Goal: Feedback & Contribution: Contribute content

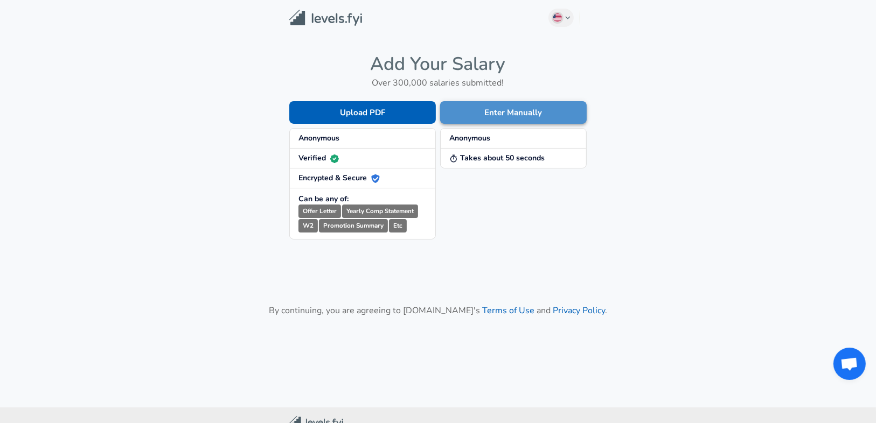
click at [478, 115] on button "Enter Manually" at bounding box center [513, 112] width 147 height 23
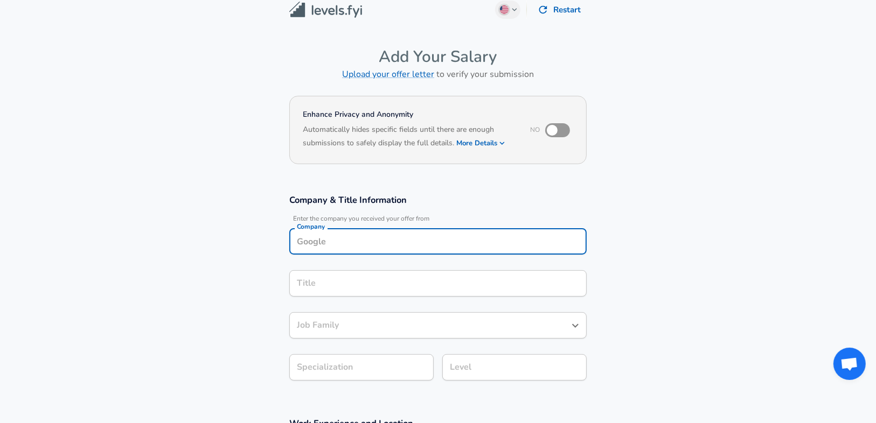
click at [335, 242] on input "Company" at bounding box center [438, 241] width 288 height 17
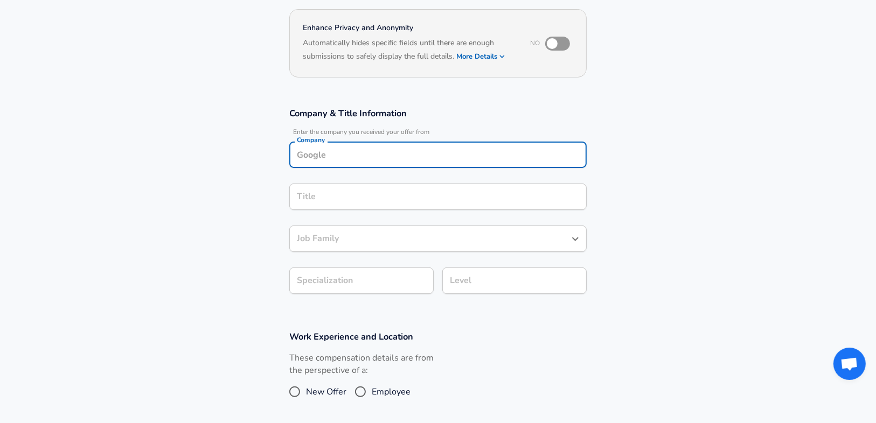
scroll to position [96, 0]
click at [315, 178] on strong "Zoox" at bounding box center [321, 180] width 18 height 11
type input "Zoox"
click at [325, 196] on input "Title" at bounding box center [438, 197] width 288 height 17
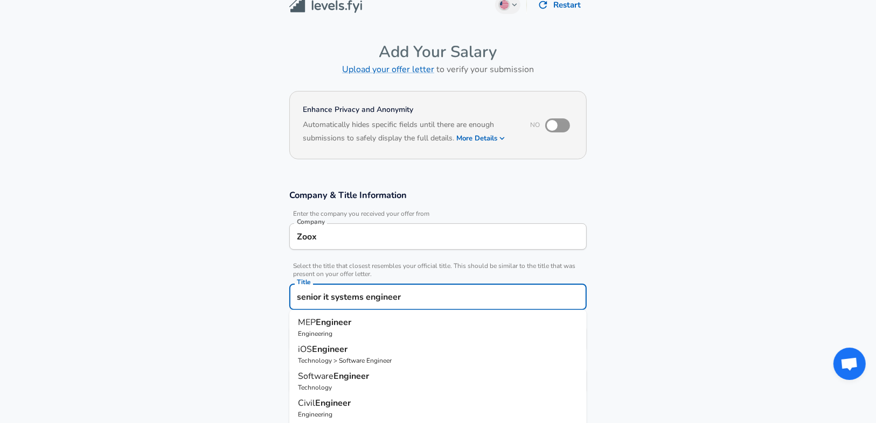
scroll to position [0, 0]
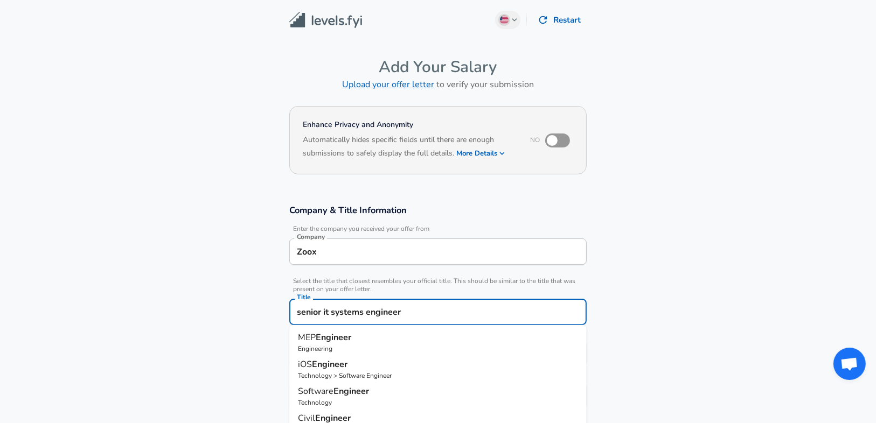
click at [323, 315] on input "senior it systems engineer" at bounding box center [438, 312] width 288 height 17
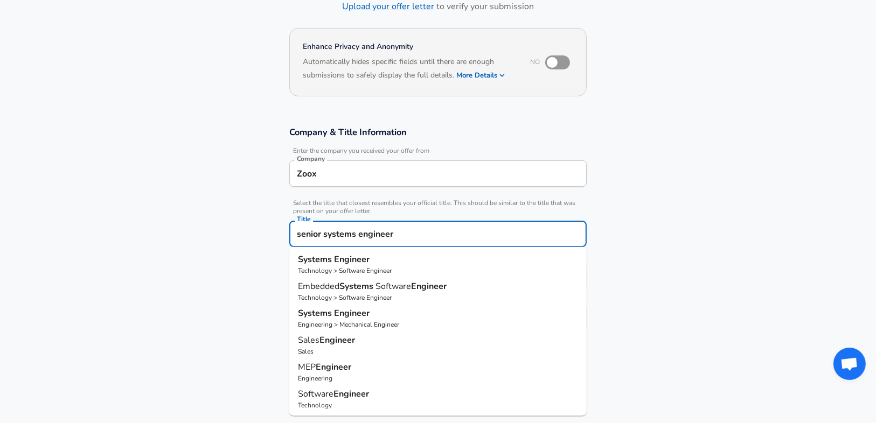
scroll to position [129, 0]
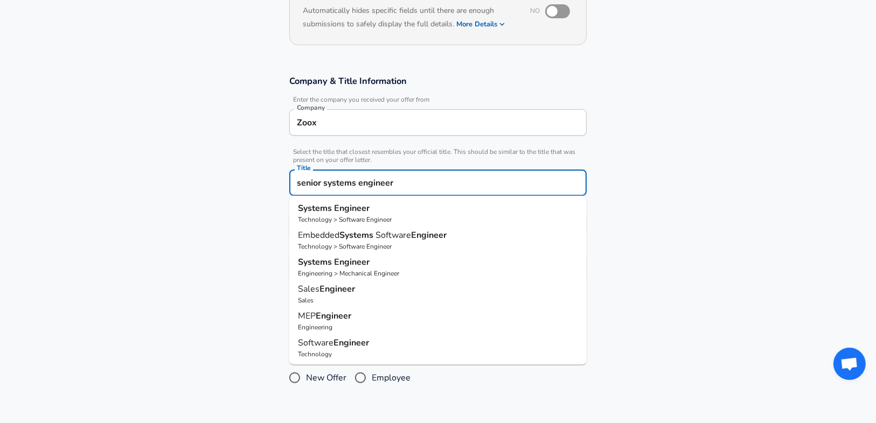
click at [372, 208] on p "Systems Engineer" at bounding box center [438, 209] width 280 height 13
type input "Systems Engineer"
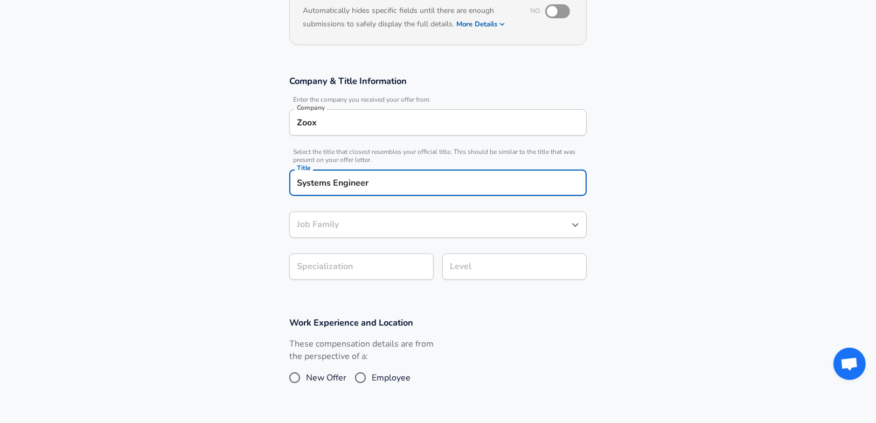
type input "Software Engineer"
click at [383, 233] on div "Software Engineer Job Family" at bounding box center [437, 225] width 297 height 26
type input "Systems Engineer"
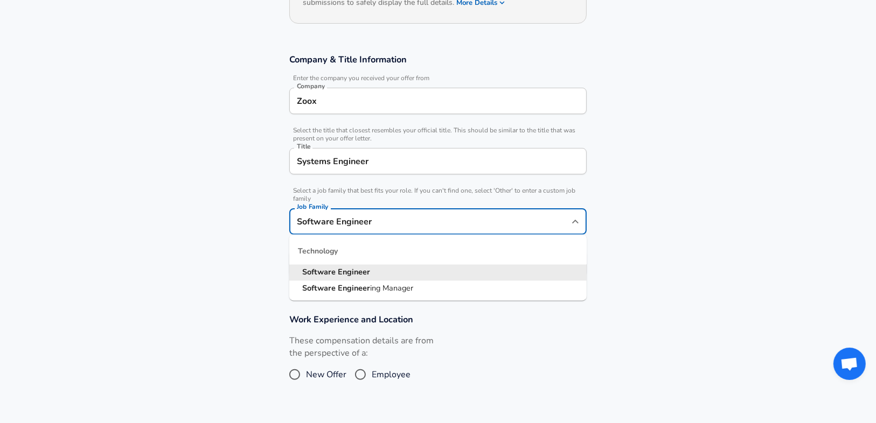
click at [365, 271] on strong "Engineer" at bounding box center [354, 272] width 32 height 11
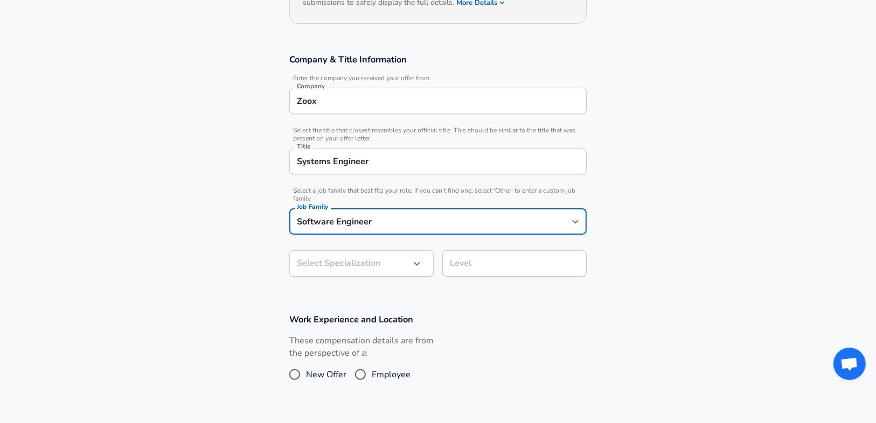
scroll to position [183, 0]
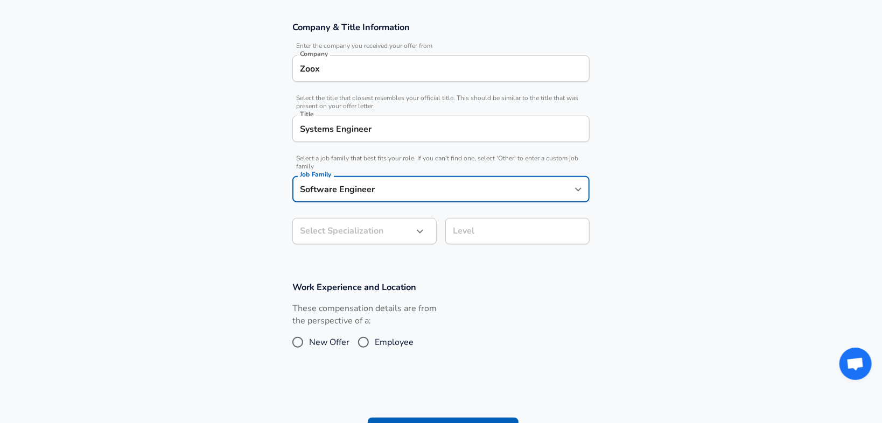
click at [367, 240] on body "English ([GEOGRAPHIC_DATA]) Change Restart Add Your Salary Upload your offer le…" at bounding box center [441, 28] width 882 height 423
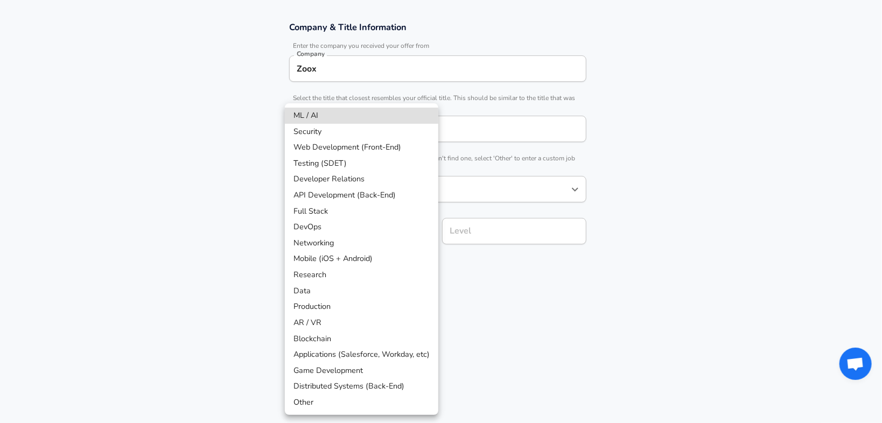
click at [329, 233] on li "DevOps" at bounding box center [362, 227] width 154 height 16
type input "DevOps"
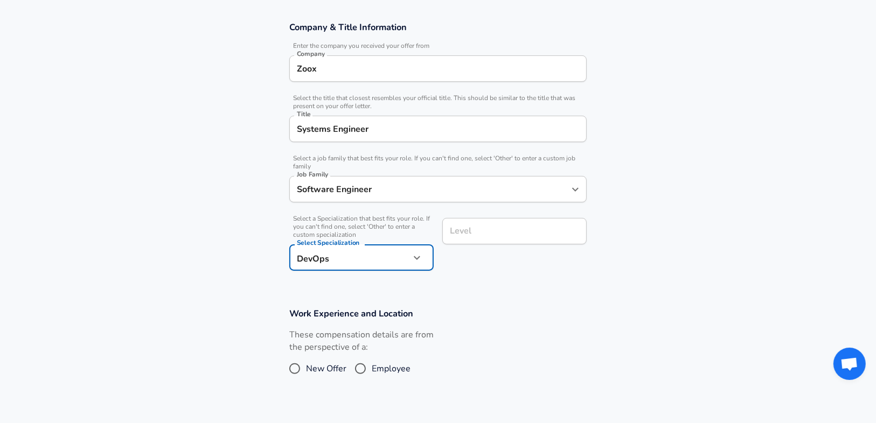
click at [462, 222] on div "Level" at bounding box center [514, 231] width 144 height 26
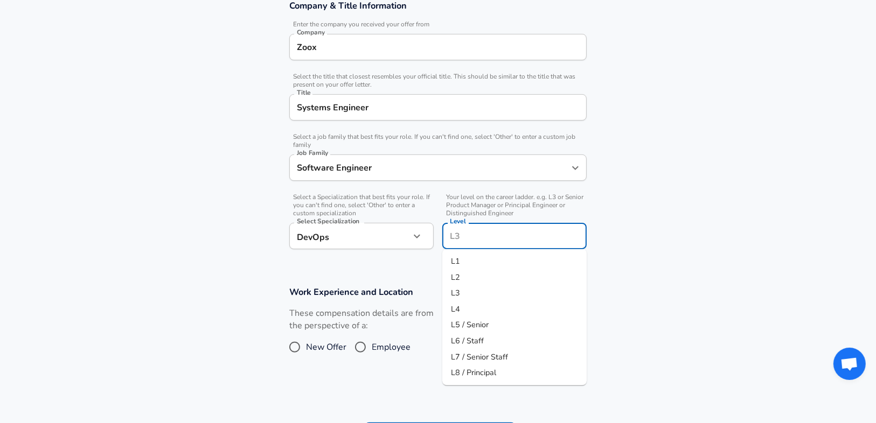
click at [471, 328] on span "L5 / Senior" at bounding box center [470, 324] width 38 height 11
type input "L5 / Senior"
click at [363, 345] on input "Employee" at bounding box center [360, 347] width 23 height 17
radio input "true"
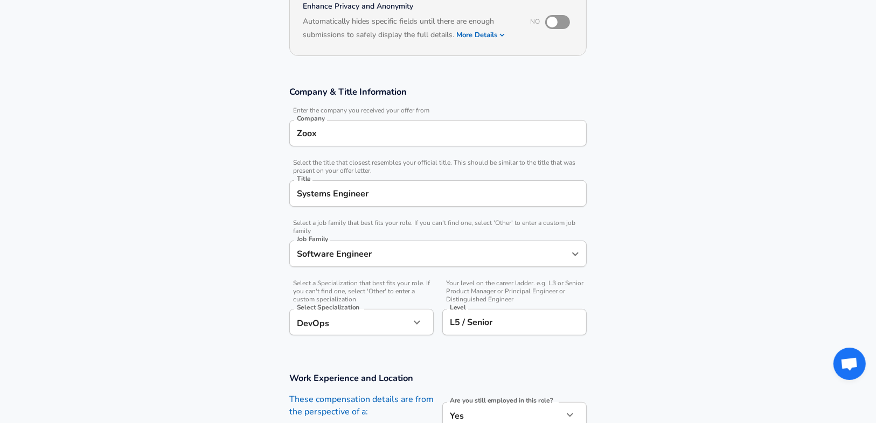
scroll to position [377, 0]
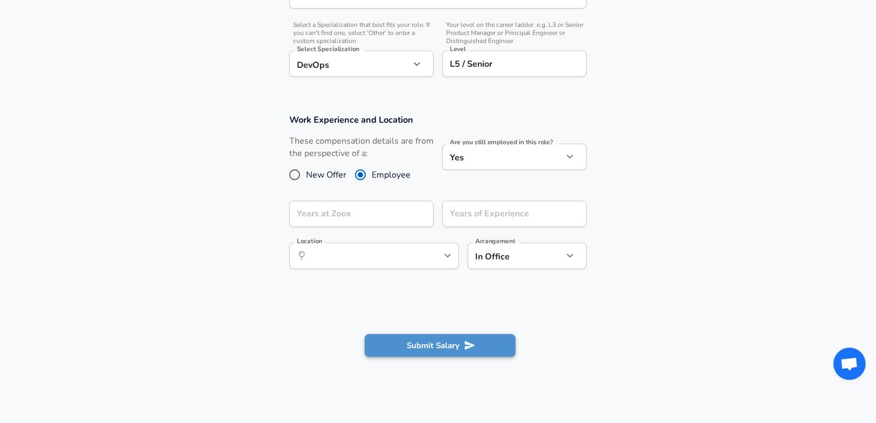
click at [437, 350] on button "Submit Salary" at bounding box center [440, 346] width 151 height 23
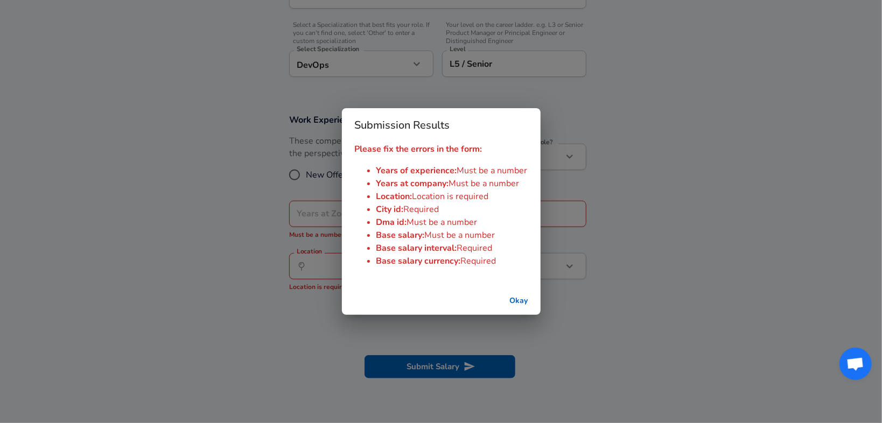
click at [525, 300] on button "Okay" at bounding box center [519, 301] width 34 height 20
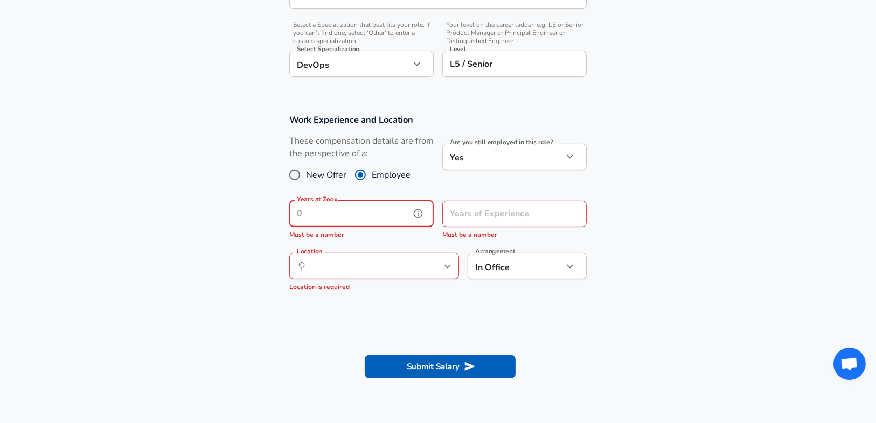
click at [401, 208] on input "Years at Zoox" at bounding box center [349, 214] width 121 height 26
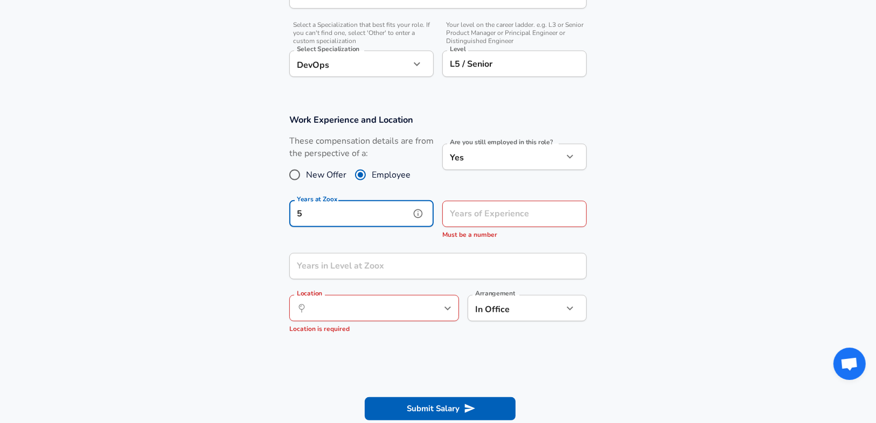
type input "5"
click at [500, 213] on input "Years of Experience" at bounding box center [502, 214] width 121 height 26
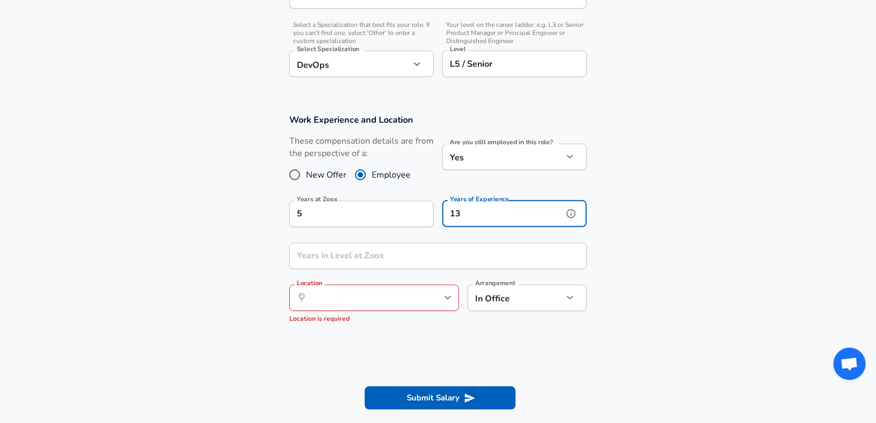
drag, startPoint x: 463, startPoint y: 212, endPoint x: 453, endPoint y: 212, distance: 10.8
click at [453, 212] on input "13" at bounding box center [502, 214] width 121 height 26
type input "14"
click at [431, 255] on input "Years in Level at Zoox" at bounding box center [426, 256] width 274 height 26
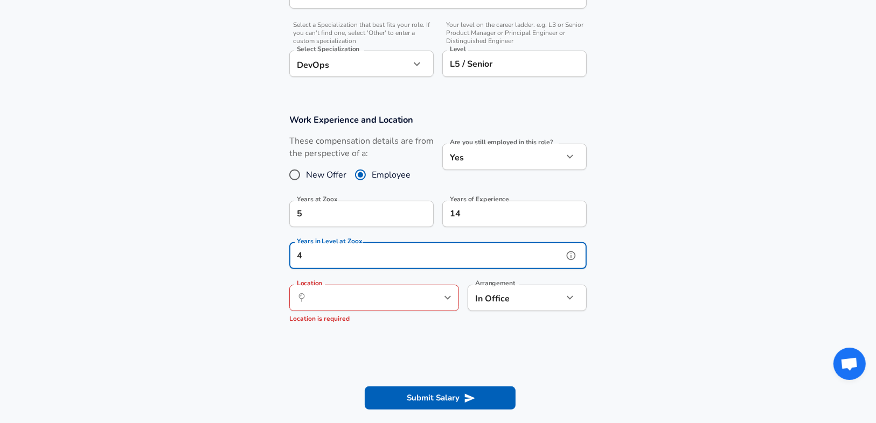
click at [422, 296] on button "help" at bounding box center [430, 298] width 16 height 16
type input "4"
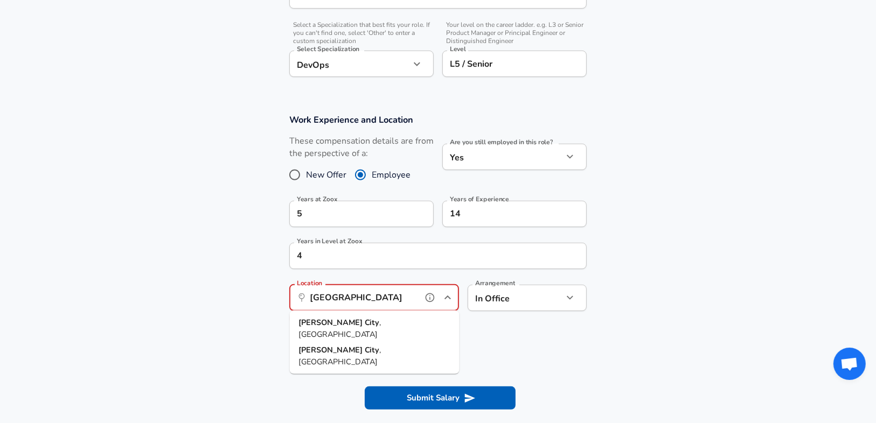
drag, startPoint x: 389, startPoint y: 321, endPoint x: 498, endPoint y: 297, distance: 111.3
click at [390, 319] on li "[GEOGRAPHIC_DATA] , [GEOGRAPHIC_DATA]" at bounding box center [375, 328] width 170 height 27
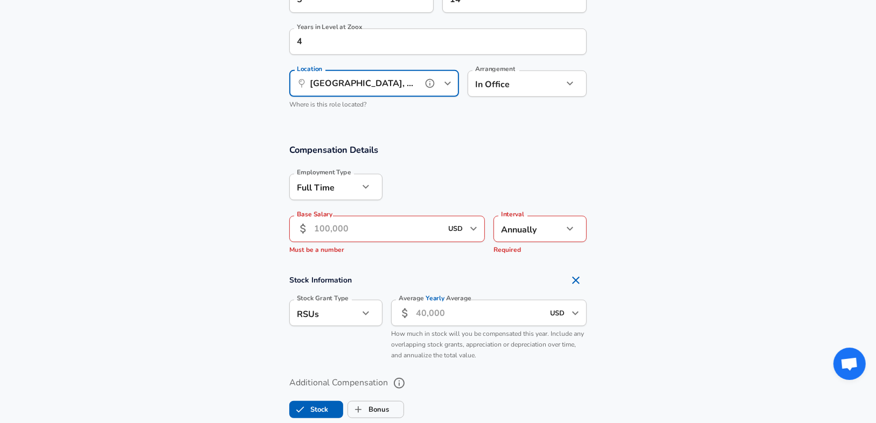
scroll to position [593, 0]
click at [477, 221] on icon "Open" at bounding box center [473, 227] width 13 height 13
type input "[GEOGRAPHIC_DATA], [GEOGRAPHIC_DATA]"
click at [417, 231] on input "Base Salary" at bounding box center [378, 228] width 128 height 26
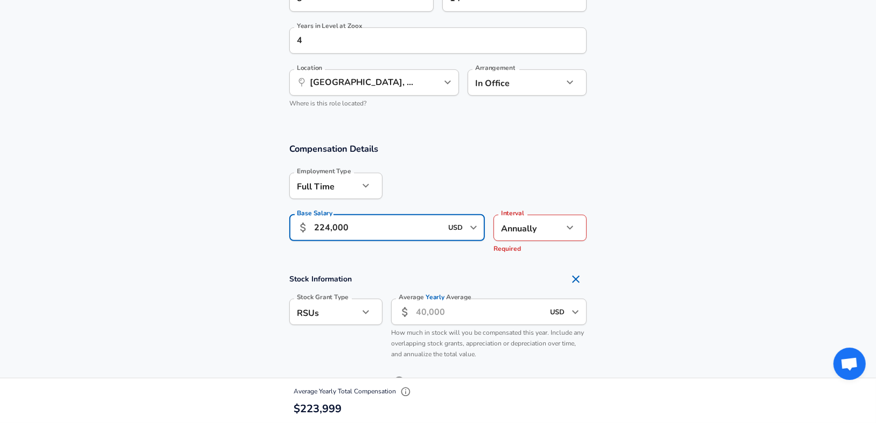
type input "224,000"
click at [375, 350] on div "Stock Grant Type RSUs stock Stock Grant Type" at bounding box center [332, 327] width 102 height 74
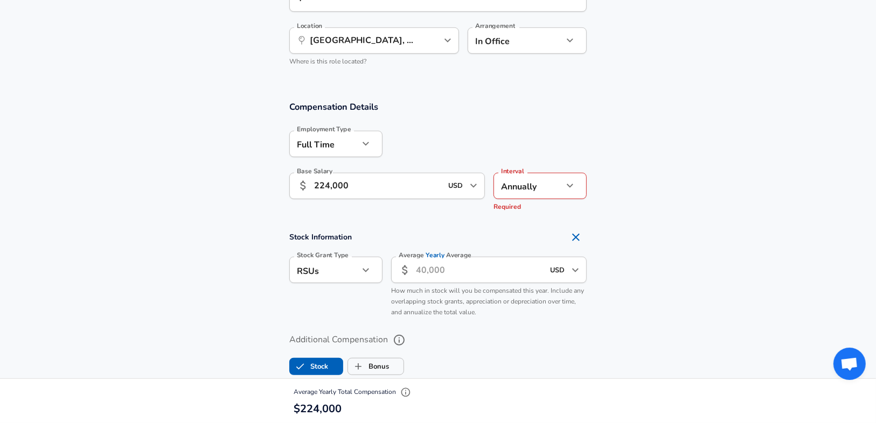
scroll to position [636, 0]
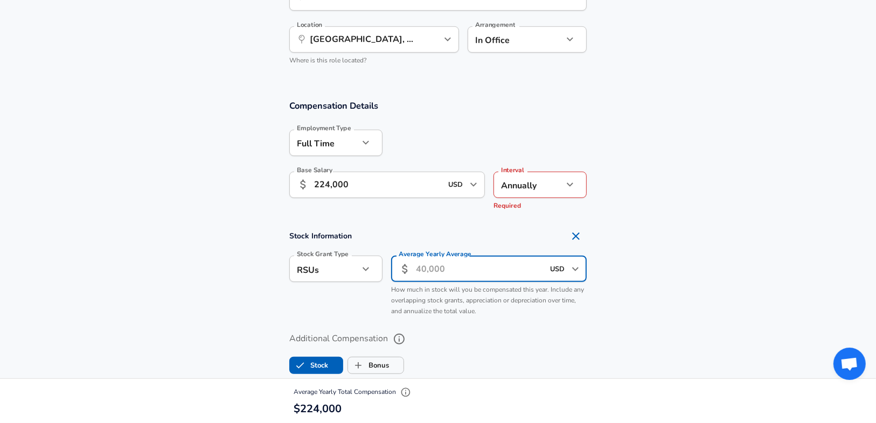
click at [418, 265] on input "Average Yearly Average" at bounding box center [480, 269] width 128 height 26
type input "40,000"
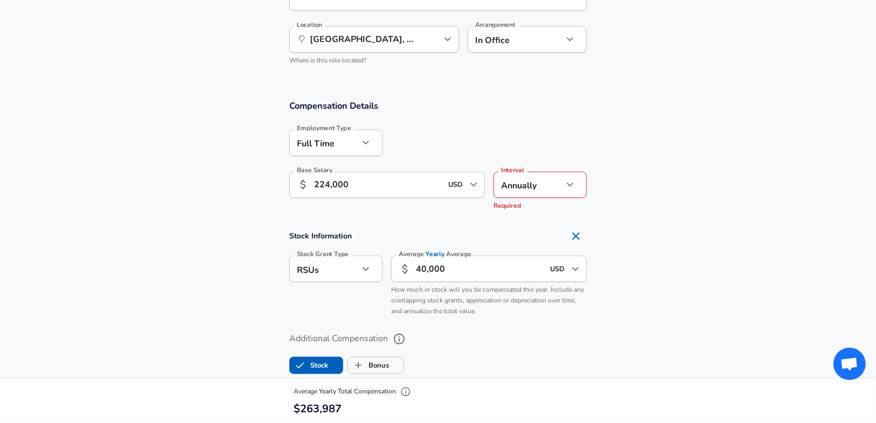
drag, startPoint x: 290, startPoint y: 310, endPoint x: 290, endPoint y: 304, distance: 5.9
click at [290, 308] on div "Stock Grant Type RSUs stock Stock Grant Type" at bounding box center [332, 284] width 102 height 74
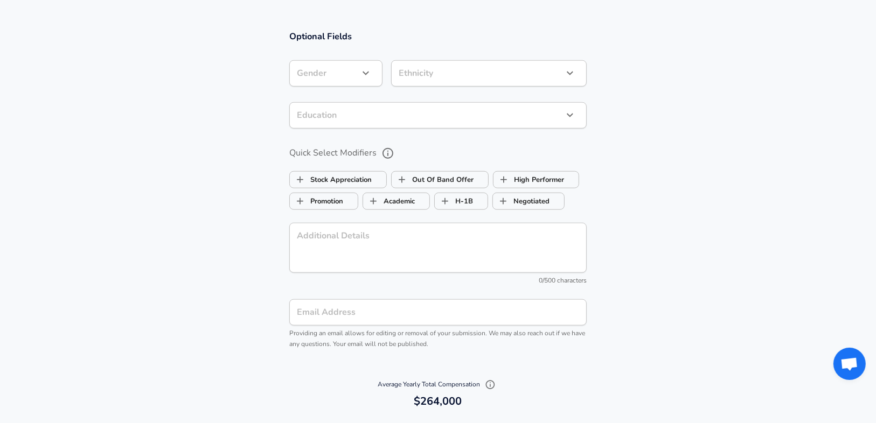
scroll to position [1110, 0]
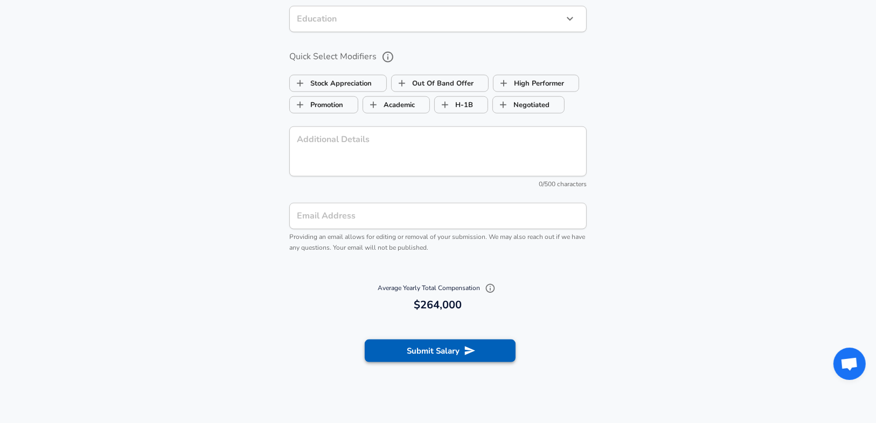
click at [407, 346] on button "Submit Salary" at bounding box center [440, 351] width 151 height 23
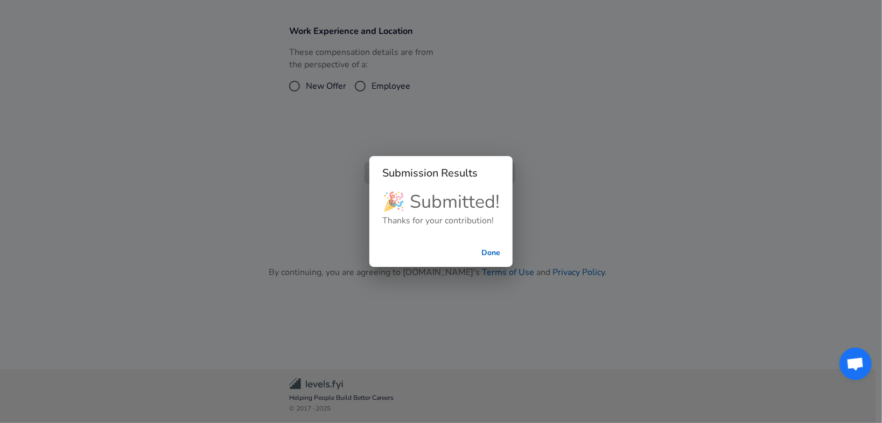
scroll to position [220, 0]
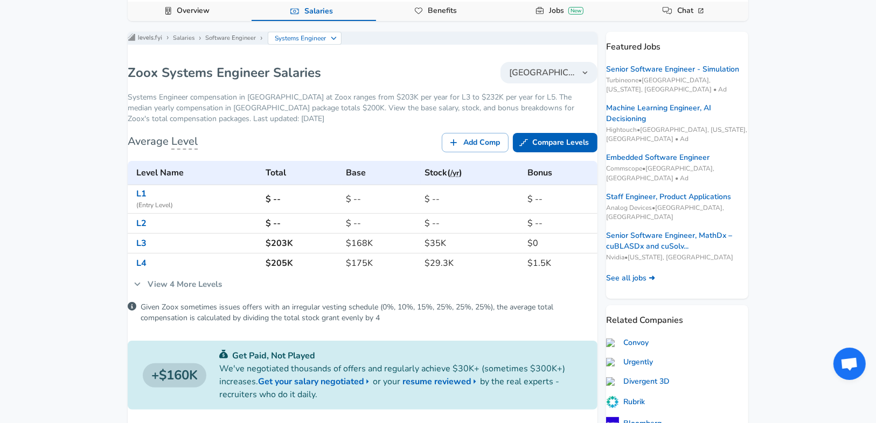
scroll to position [129, 0]
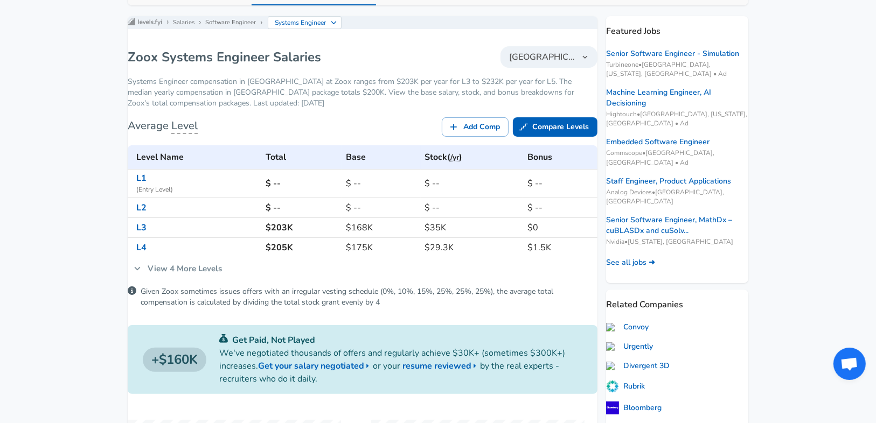
click at [219, 280] on link "View 4 More Levels" at bounding box center [178, 268] width 100 height 23
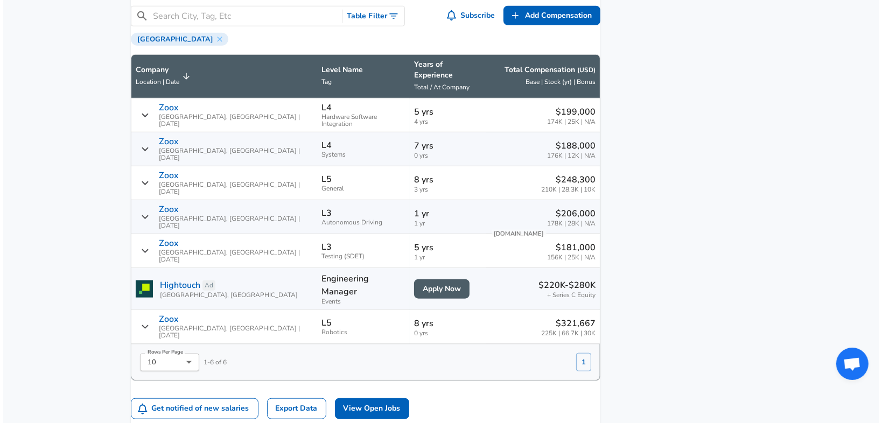
scroll to position [819, 0]
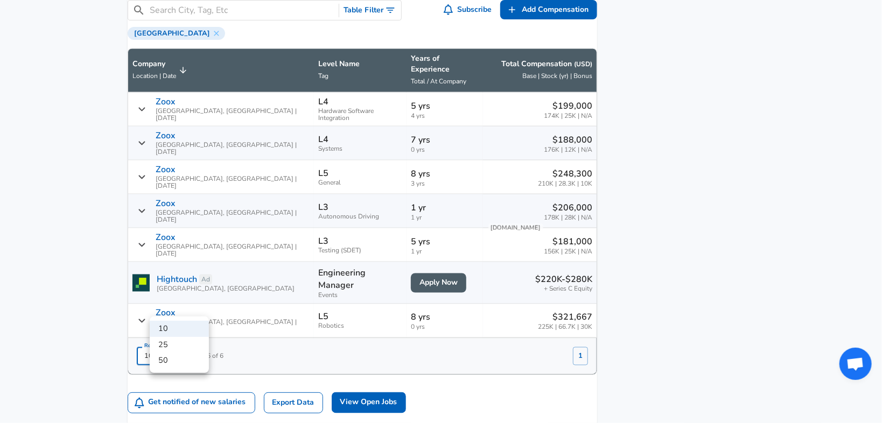
click at [179, 359] on li "50" at bounding box center [179, 361] width 59 height 16
type input "50"
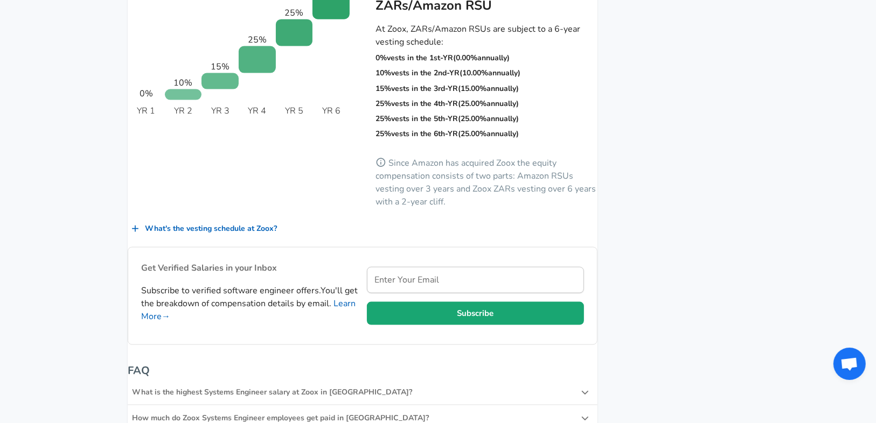
scroll to position [1154, 0]
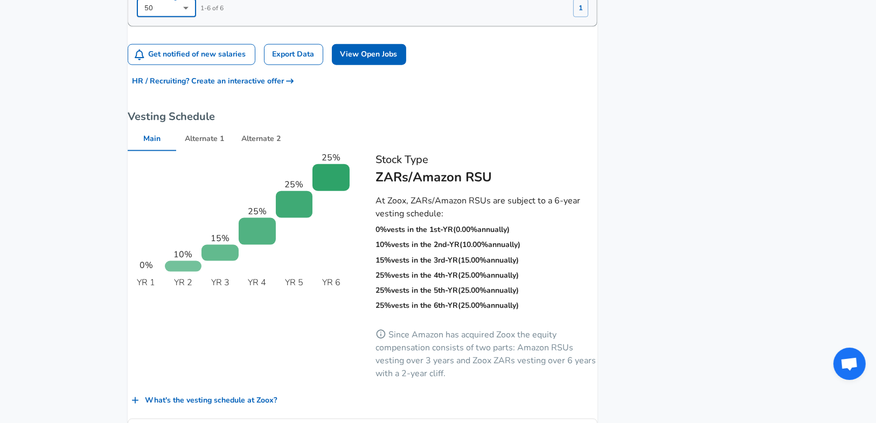
click at [208, 126] on button "Alternate 1" at bounding box center [204, 139] width 57 height 26
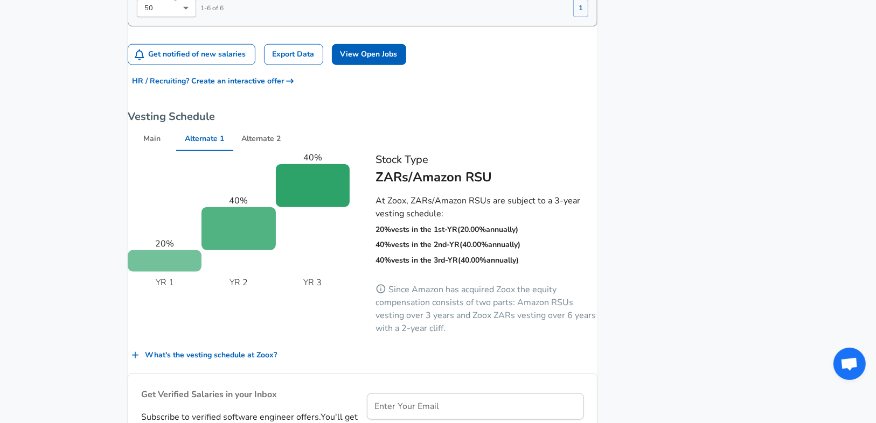
click at [276, 126] on button "Alternate 2" at bounding box center [261, 139] width 57 height 26
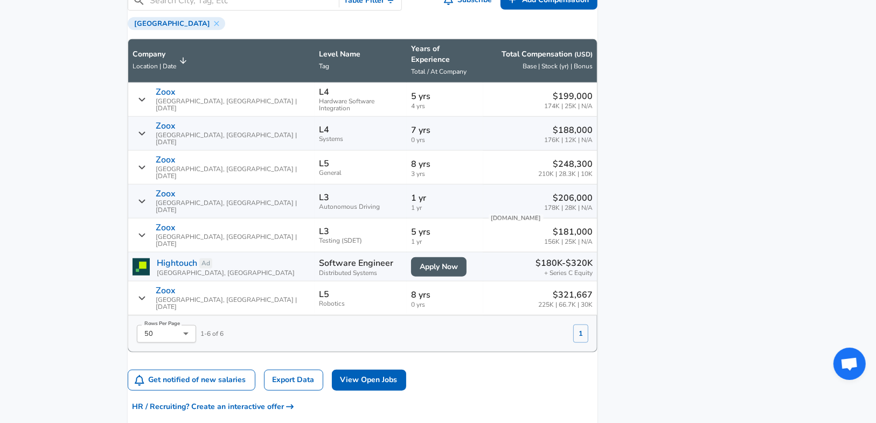
scroll to position [810, 0]
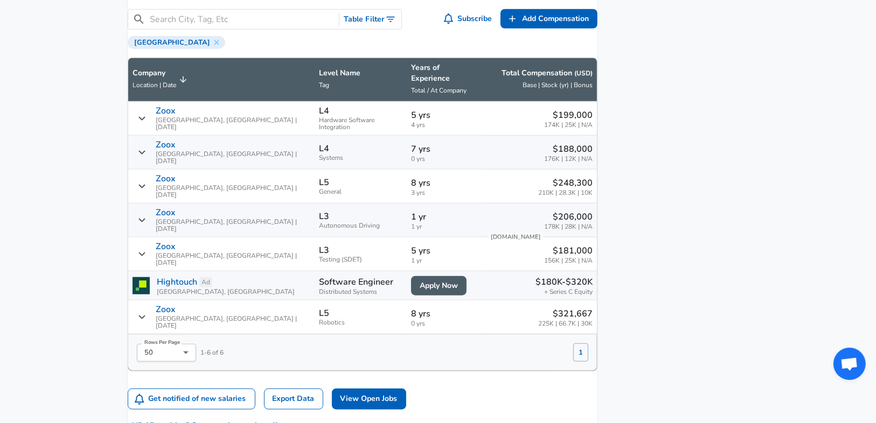
click at [161, 142] on div "Zoox [GEOGRAPHIC_DATA], [GEOGRAPHIC_DATA] | [DATE]" at bounding box center [222, 152] width 178 height 25
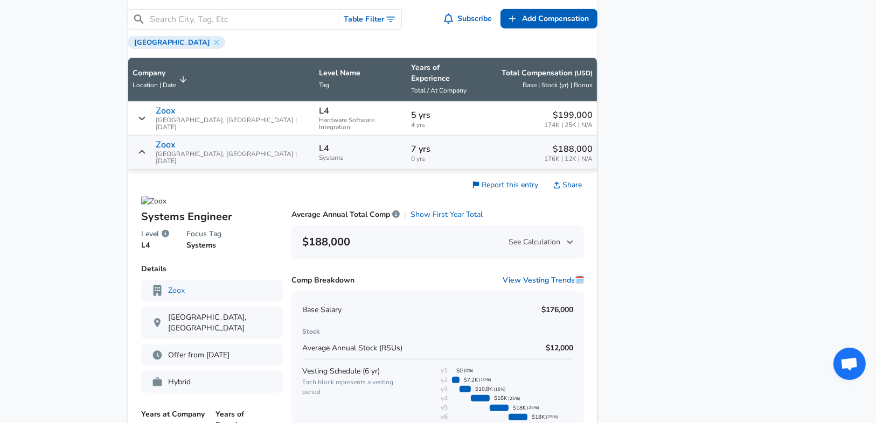
click at [150, 140] on div "Zoox [GEOGRAPHIC_DATA], [GEOGRAPHIC_DATA] | [DATE]" at bounding box center [222, 152] width 178 height 25
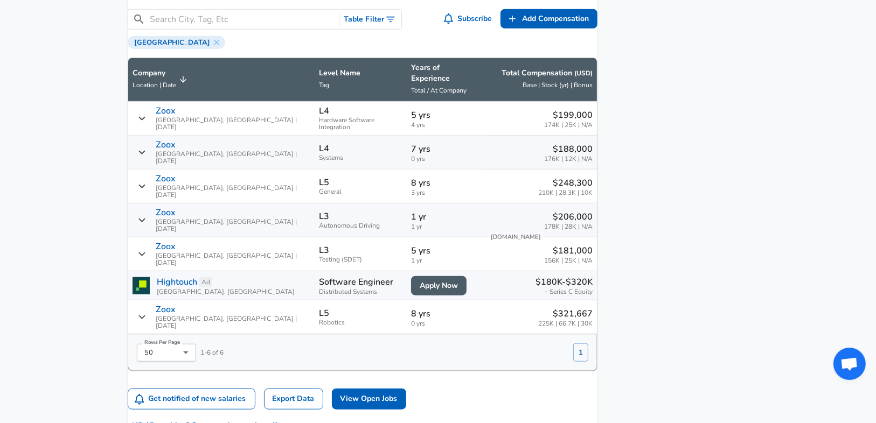
click at [156, 174] on div "Zoox [GEOGRAPHIC_DATA], [GEOGRAPHIC_DATA] | [DATE]" at bounding box center [222, 186] width 178 height 25
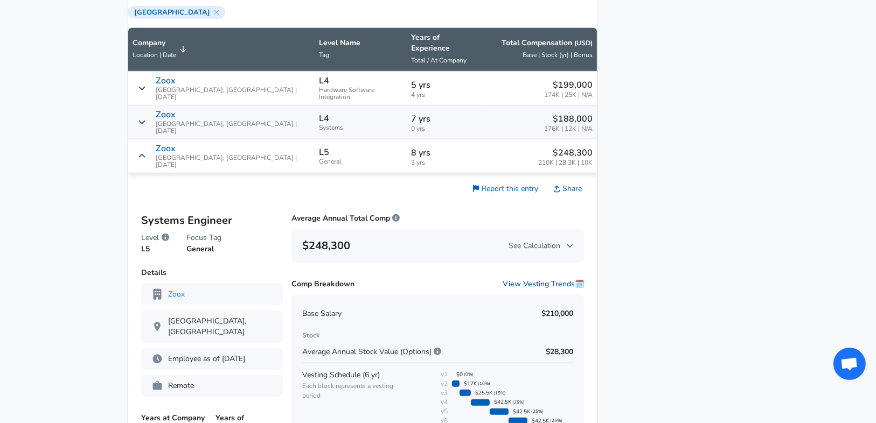
scroll to position [853, 0]
